Goal: Complete application form

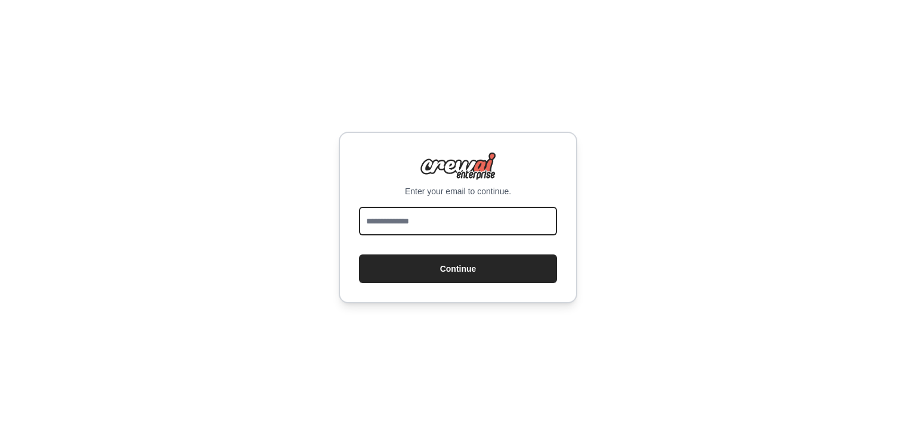
click at [477, 234] on input "email" at bounding box center [458, 221] width 198 height 29
type input "**********"
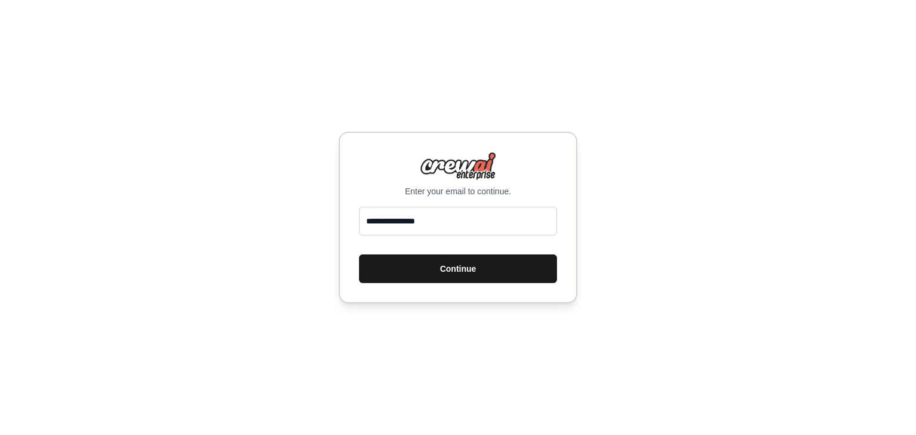
click at [461, 265] on button "Continue" at bounding box center [458, 269] width 198 height 29
click at [449, 262] on button "Continue" at bounding box center [458, 269] width 198 height 29
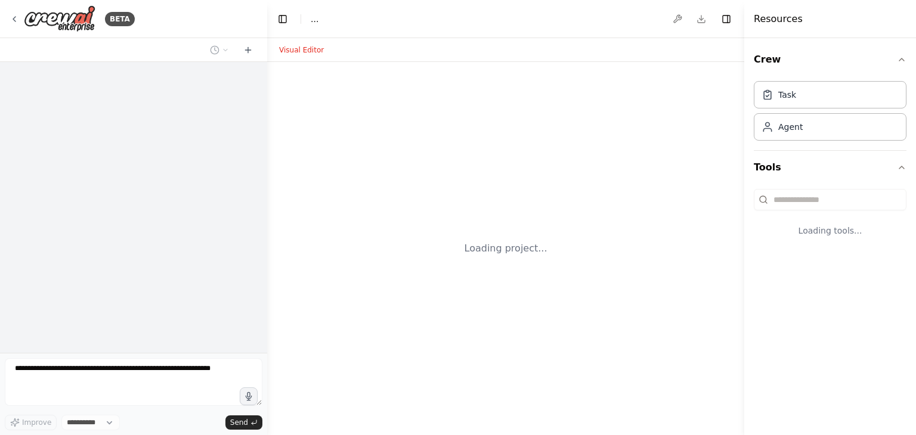
select select "****"
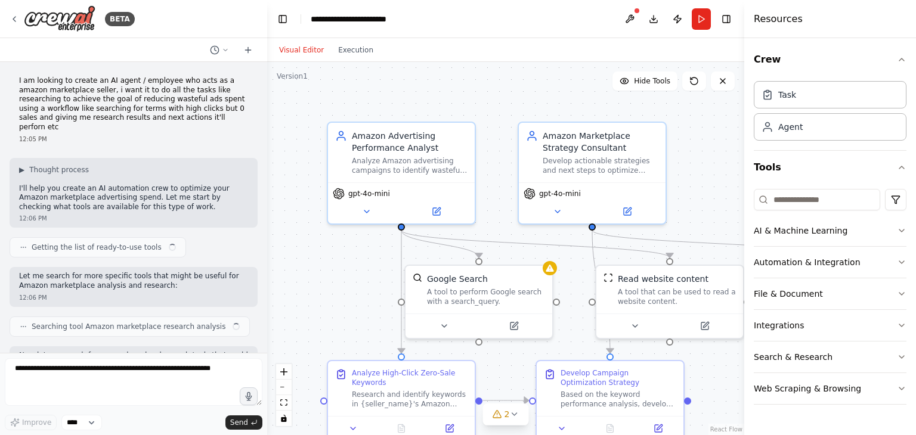
scroll to position [840, 0]
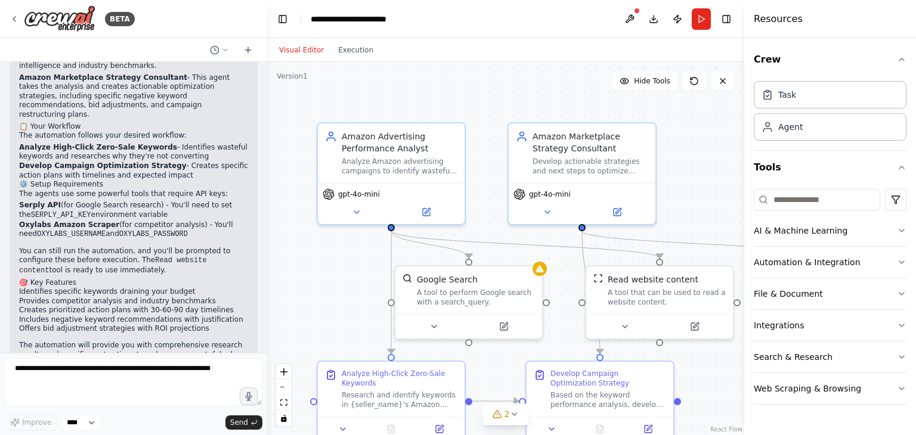
drag, startPoint x: 394, startPoint y: 91, endPoint x: 384, endPoint y: 90, distance: 10.2
click at [384, 90] on div ".deletable-edge-delete-btn { width: 20px; height: 20px; border: 0px solid #ffff…" at bounding box center [505, 248] width 477 height 373
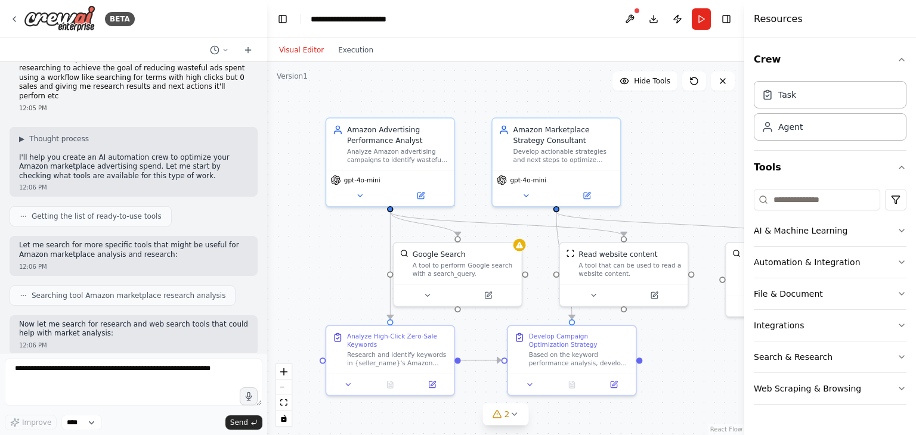
scroll to position [0, 0]
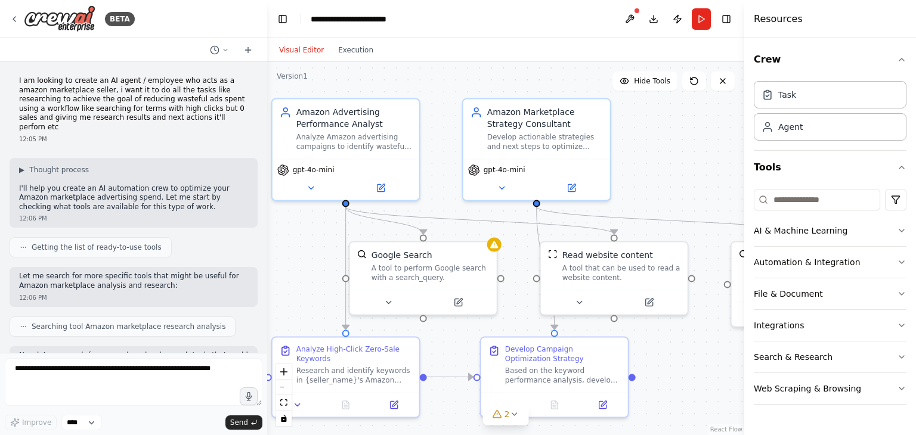
drag, startPoint x: 702, startPoint y: 180, endPoint x: 637, endPoint y: 153, distance: 69.6
click at [637, 153] on div ".deletable-edge-delete-btn { width: 20px; height: 20px; border: 0px solid #ffff…" at bounding box center [505, 248] width 477 height 373
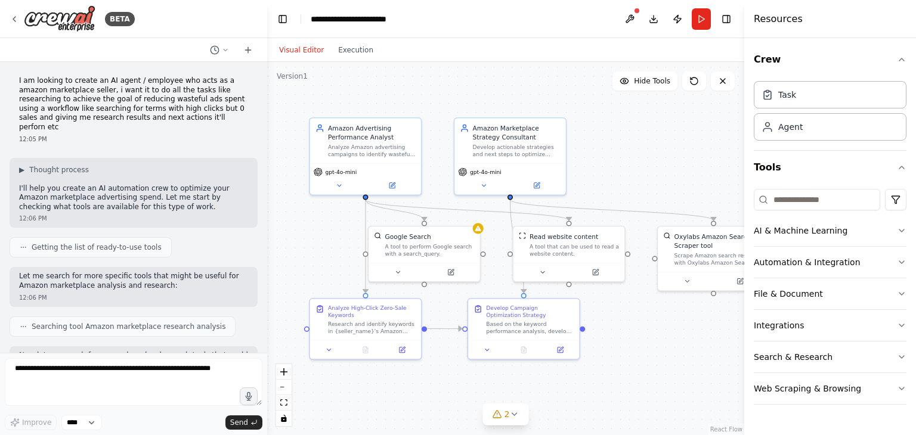
drag, startPoint x: 702, startPoint y: 152, endPoint x: 651, endPoint y: 157, distance: 51.1
click at [651, 157] on div ".deletable-edge-delete-btn { width: 20px; height: 20px; border: 0px solid #ffff…" at bounding box center [505, 248] width 477 height 373
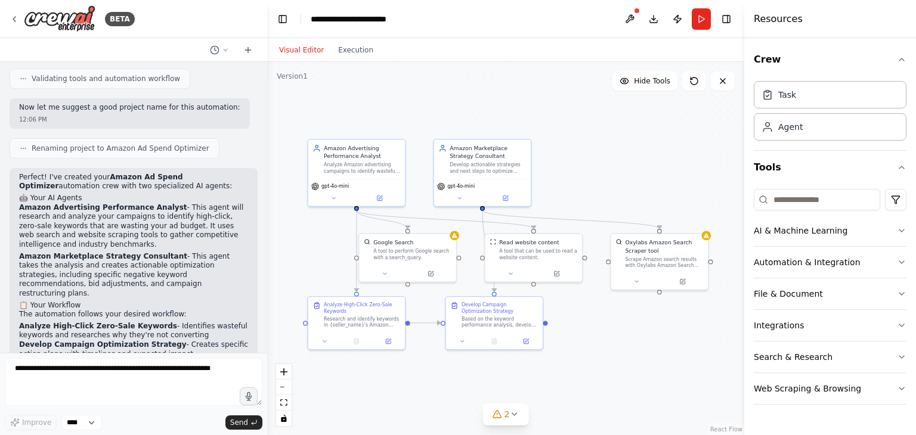
scroll to position [840, 0]
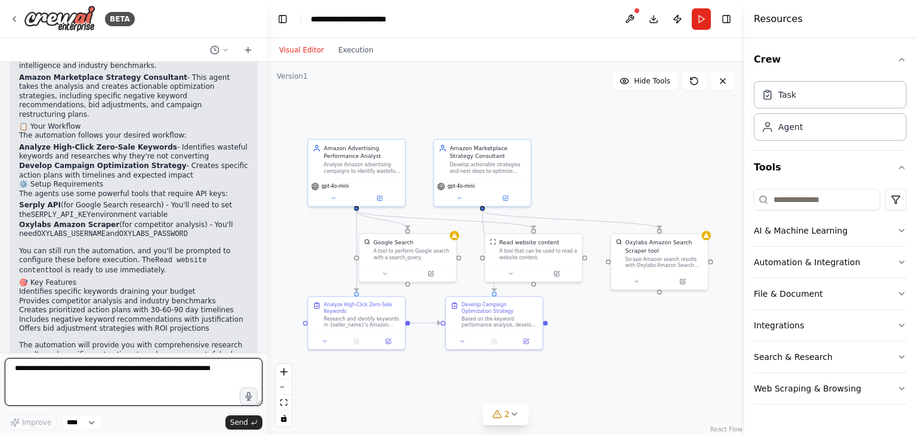
click at [115, 367] on textarea at bounding box center [134, 383] width 258 height 48
type textarea "*"
type textarea "**********"
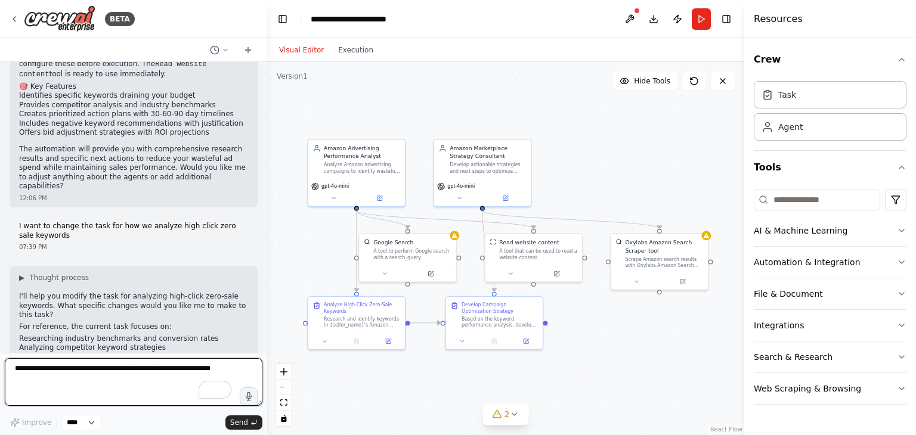
scroll to position [1046, 0]
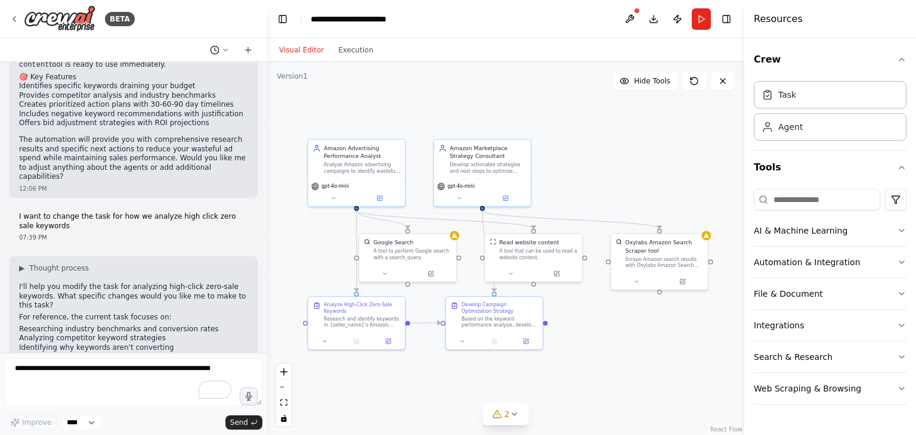
click at [225, 53] on button at bounding box center [219, 50] width 29 height 14
click at [225, 53] on div at bounding box center [133, 217] width 267 height 435
click at [243, 49] on icon at bounding box center [248, 50] width 10 height 10
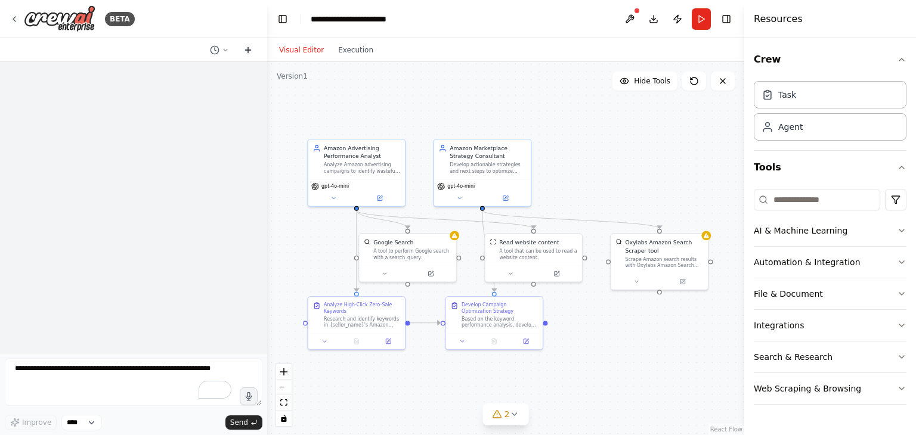
click at [245, 50] on icon at bounding box center [247, 50] width 5 height 0
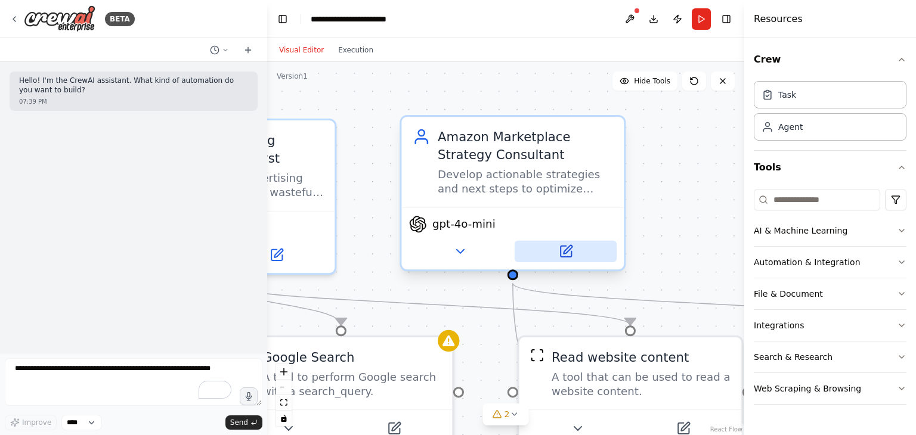
click at [575, 251] on button at bounding box center [566, 251] width 102 height 21
